Goal: Check status: Check status

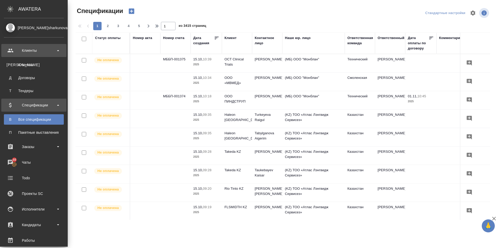
click at [57, 52] on div "Клиенты" at bounding box center [34, 51] width 60 height 8
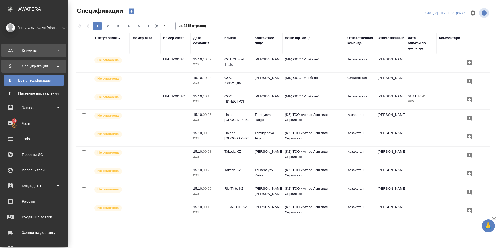
click at [6, 50] on div "Клиенты" at bounding box center [34, 51] width 60 height 8
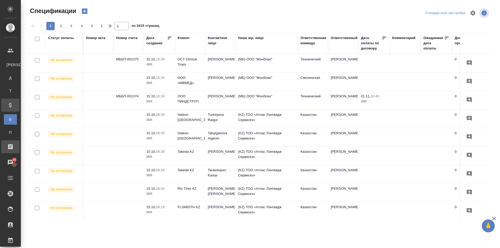
click at [10, 146] on div "Заказы" at bounding box center [3, 147] width 13 height 8
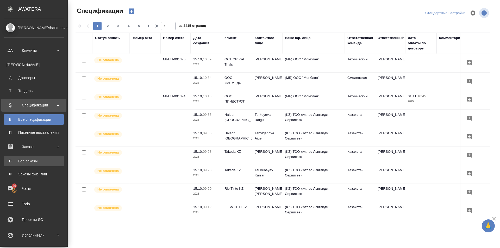
click at [40, 161] on div "Все заказы" at bounding box center [34, 161] width 55 height 5
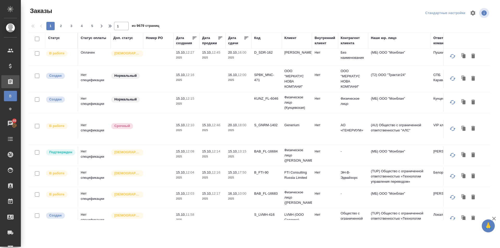
scroll to position [262, 0]
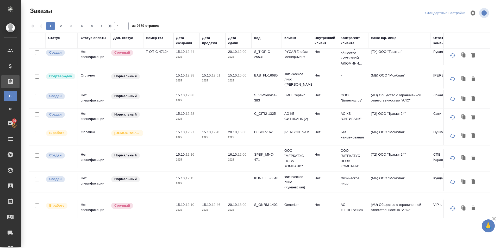
click at [59, 24] on span "2" at bounding box center [61, 25] width 8 height 5
type input "2"
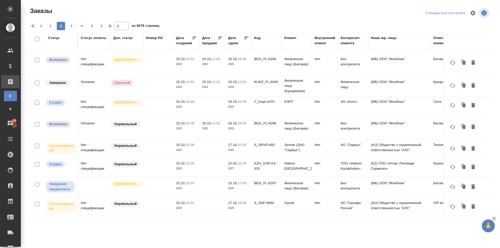
scroll to position [380, 0]
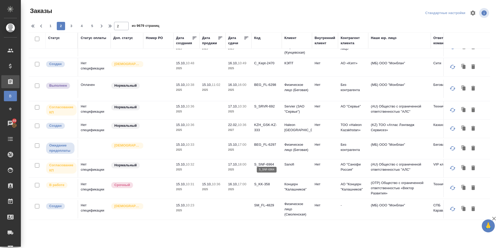
click at [268, 162] on p "S_SNF-6964" at bounding box center [266, 164] width 25 height 5
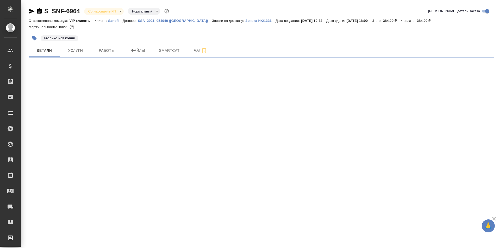
select select "RU"
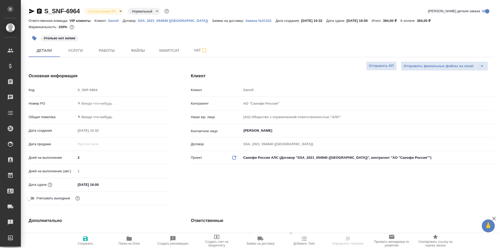
type textarea "x"
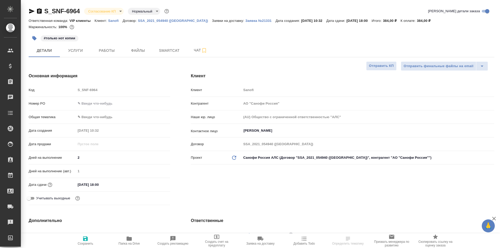
type textarea "x"
select select "RU"
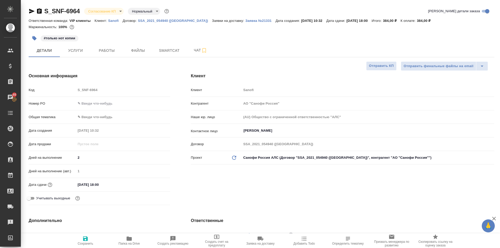
type textarea "x"
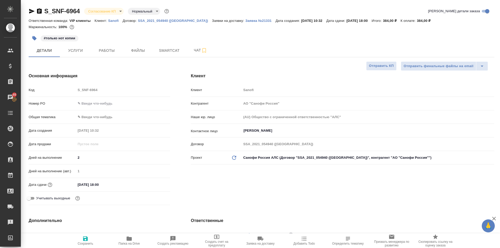
type textarea "x"
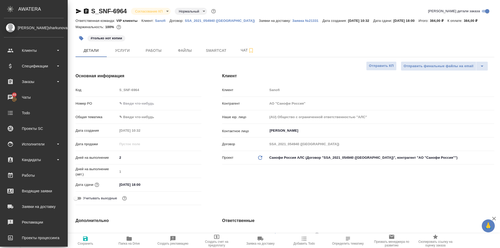
type textarea "x"
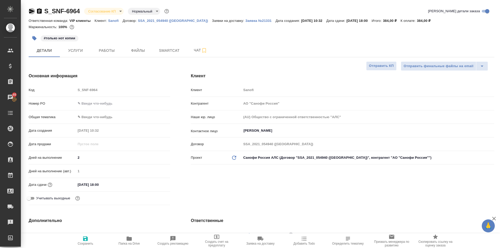
click at [32, 10] on icon "button" at bounding box center [32, 11] width 6 height 6
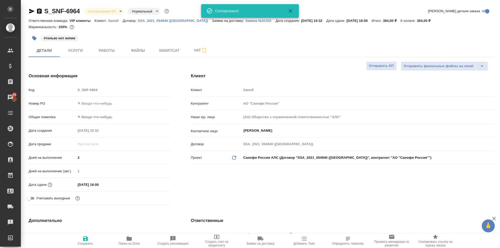
type textarea "x"
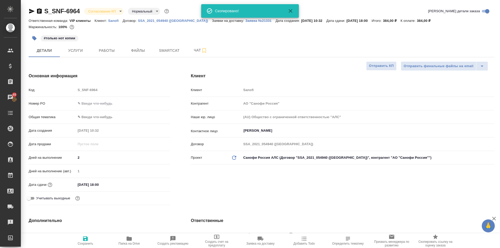
type textarea "x"
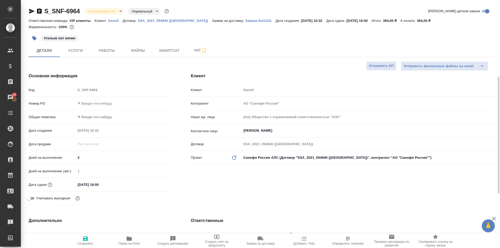
scroll to position [104, 0]
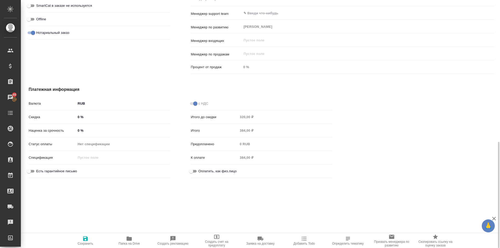
type textarea "x"
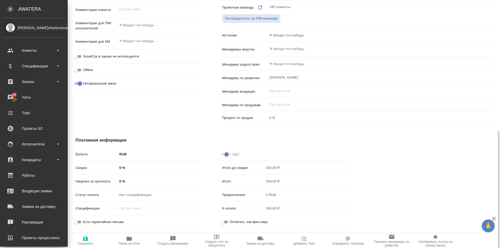
type textarea "x"
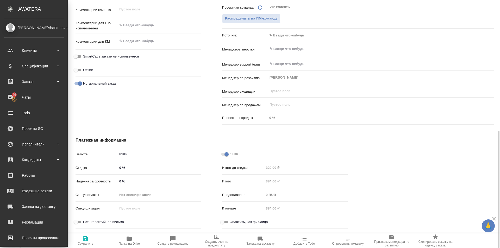
type textarea "x"
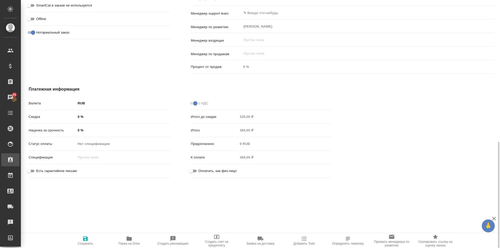
type textarea "x"
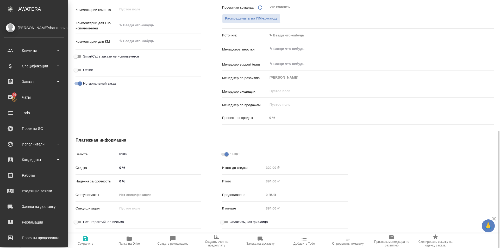
type textarea "x"
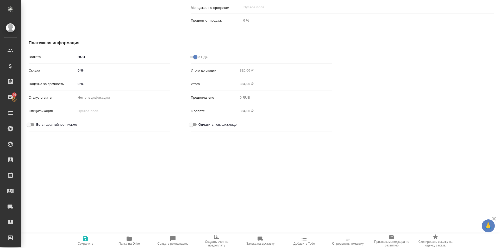
type textarea "x"
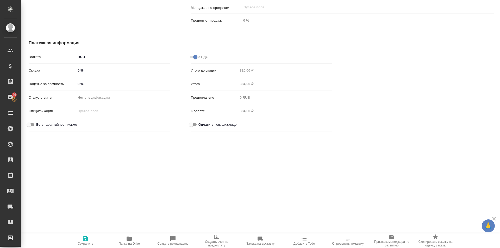
type textarea "x"
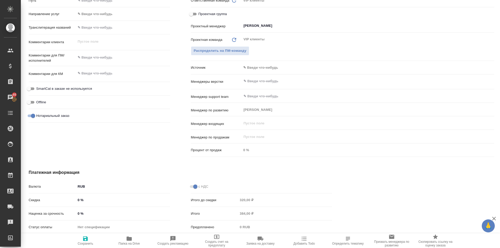
scroll to position [274, 0]
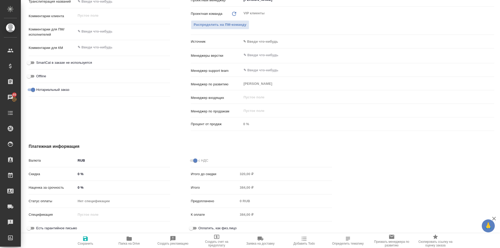
type textarea "x"
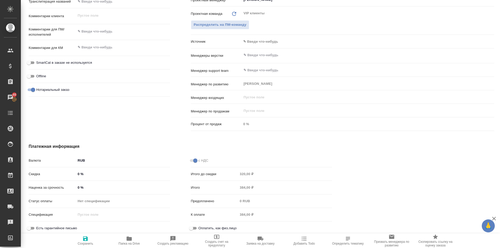
type textarea "x"
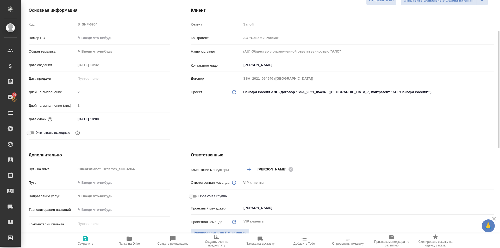
scroll to position [118, 0]
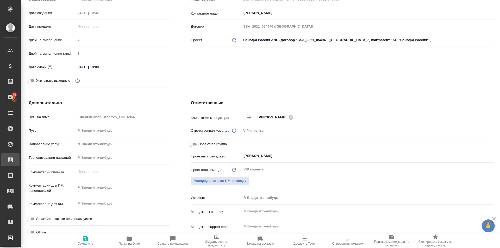
type textarea "x"
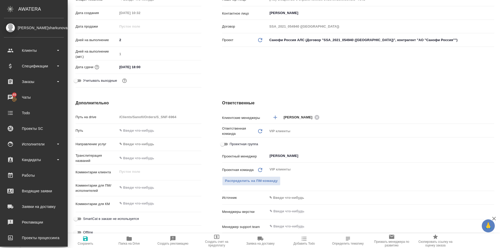
type textarea "x"
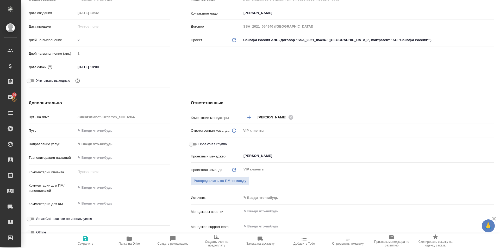
type textarea "x"
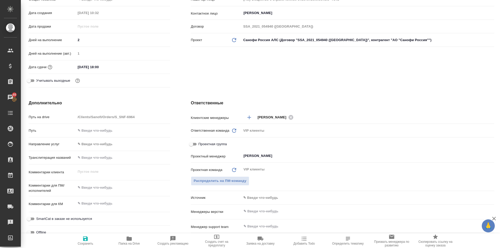
type textarea "x"
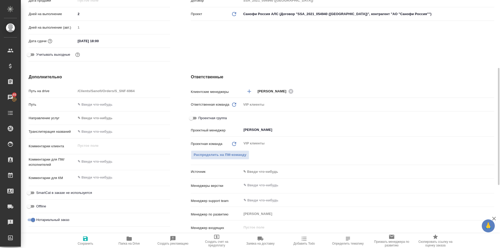
scroll to position [170, 0]
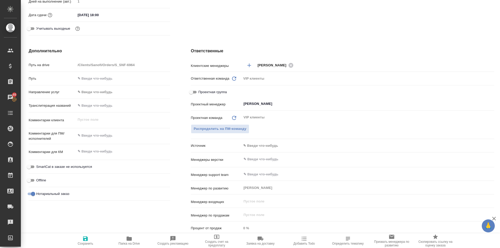
type textarea "x"
